Goal: Task Accomplishment & Management: Use online tool/utility

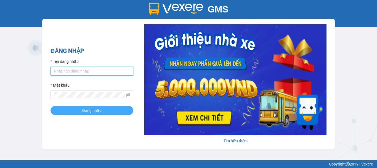
type input "thin0969863140.vinhquang"
click at [89, 113] on span "Đăng nhập" at bounding box center [91, 110] width 19 height 6
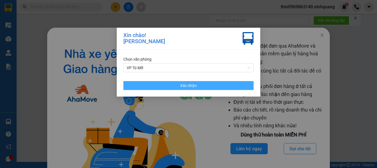
click at [182, 84] on span "Xác nhận" at bounding box center [188, 85] width 17 height 6
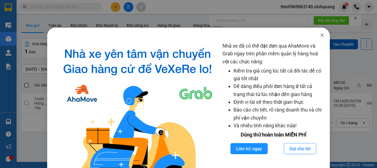
click at [321, 35] on icon "close" at bounding box center [322, 34] width 3 height 3
click at [319, 35] on div "Nhà xe đã có thể đặt đơn qua AhaMove và Grab ngay trên phần mềm quản lý hàng ho…" at bounding box center [188, 84] width 377 height 168
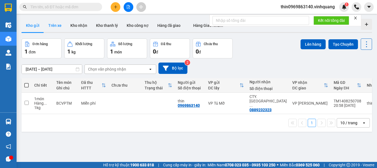
click at [57, 26] on button "Trên xe" at bounding box center [55, 25] width 22 height 13
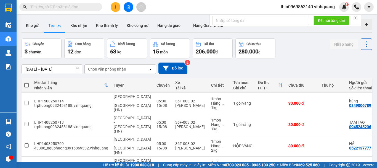
click at [110, 69] on div "Chọn văn phòng nhận" at bounding box center [107, 69] width 38 height 6
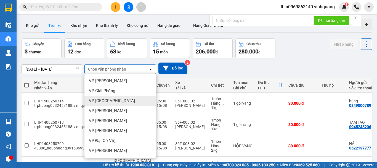
scroll to position [40, 0]
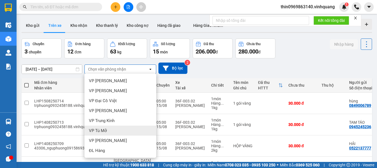
click at [105, 133] on div "VP Tú Mỡ" at bounding box center [121, 130] width 72 height 10
click at [105, 141] on div "LHP1408250709" at bounding box center [71, 143] width 74 height 4
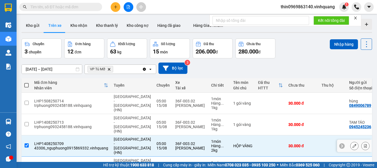
checkbox input "false"
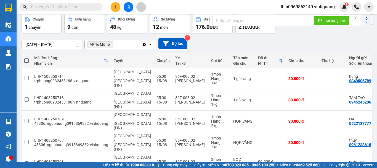
scroll to position [0, 0]
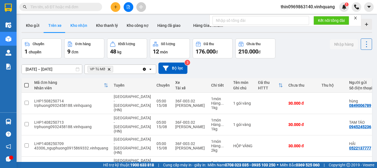
click at [77, 26] on button "Kho nhận" at bounding box center [79, 25] width 26 height 13
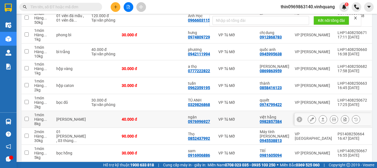
scroll to position [124, 0]
